Goal: Task Accomplishment & Management: Manage account settings

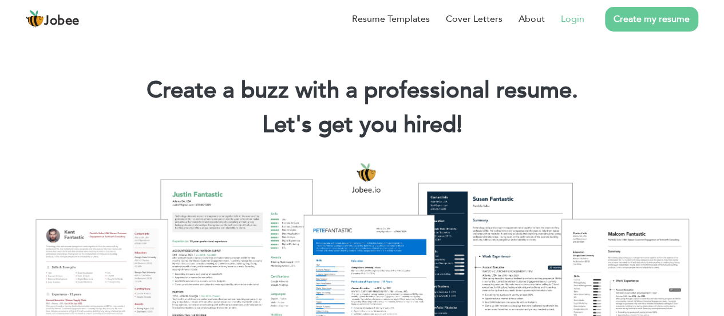
click at [571, 17] on link "Login" at bounding box center [572, 19] width 23 height 14
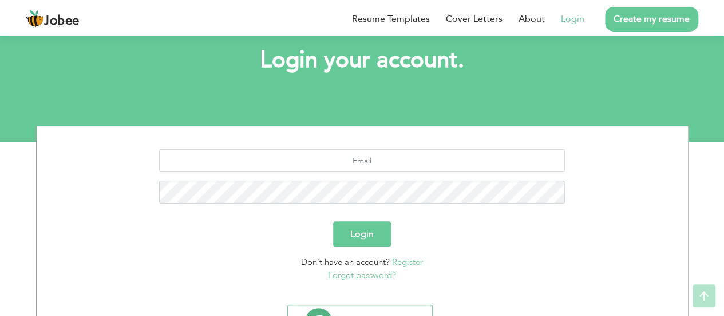
scroll to position [65, 0]
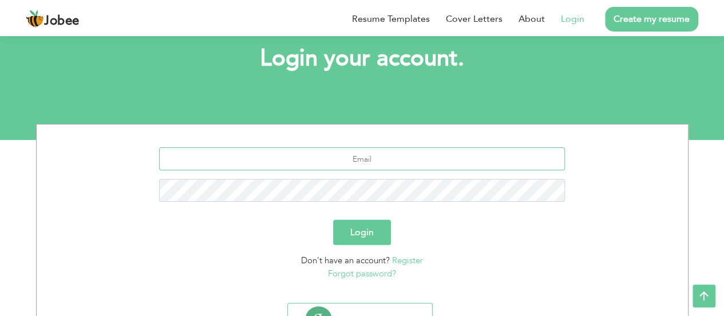
click at [365, 159] on input "text" at bounding box center [362, 158] width 406 height 23
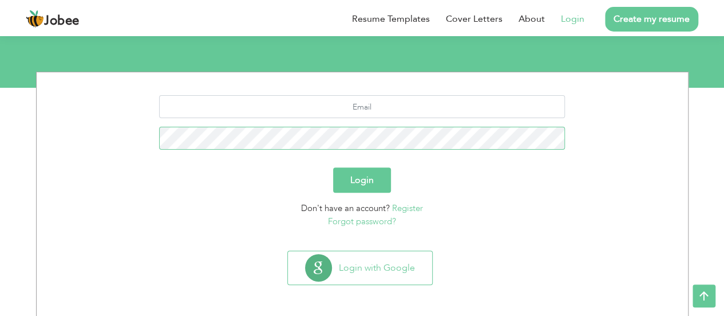
scroll to position [114, 0]
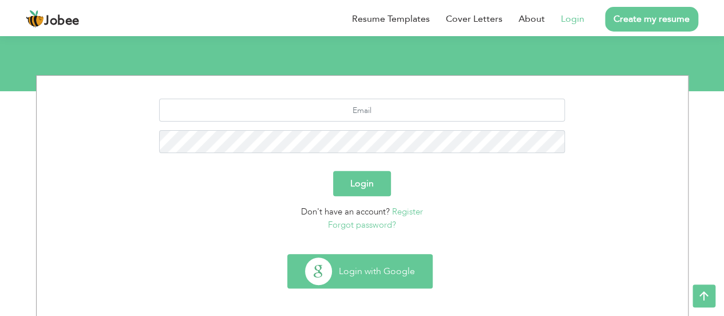
click at [376, 273] on button "Login with Google" at bounding box center [360, 270] width 144 height 33
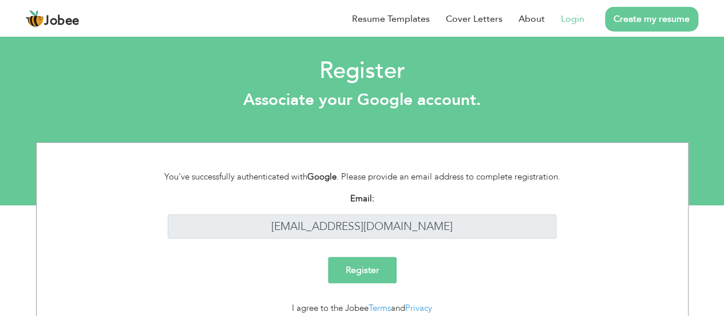
scroll to position [45, 0]
